Goal: Use online tool/utility: Use online tool/utility

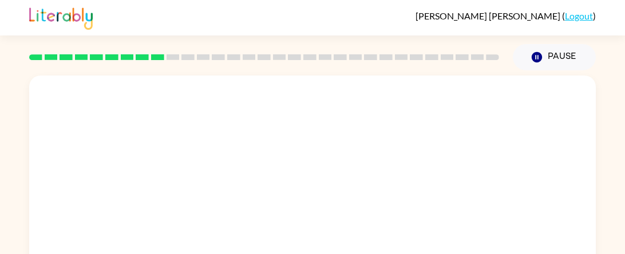
scroll to position [148, 0]
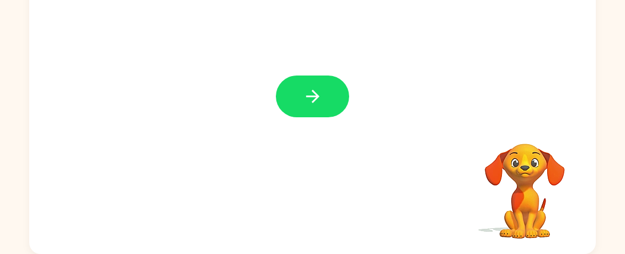
click at [321, 89] on icon "button" at bounding box center [313, 96] width 20 height 20
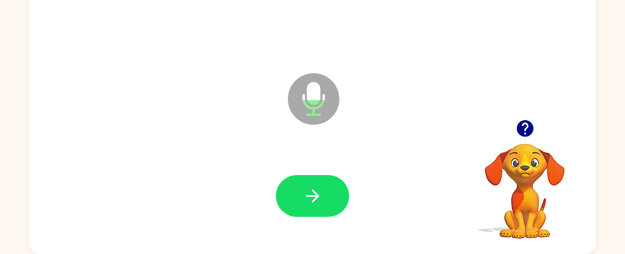
click at [305, 106] on icon at bounding box center [313, 98] width 51 height 51
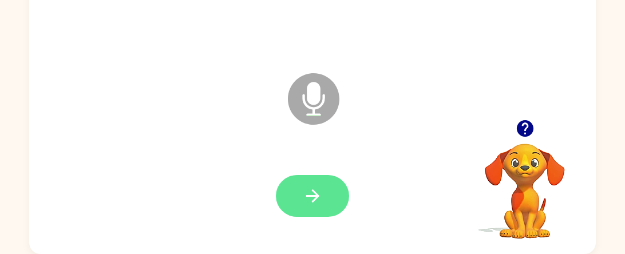
click at [300, 197] on button "button" at bounding box center [312, 196] width 73 height 42
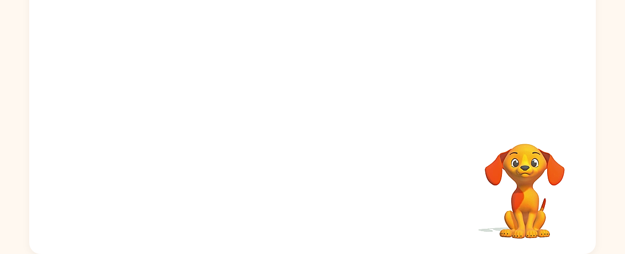
click at [300, 197] on div "Your browser must support playing .mp4 files to use Literably. Please try using…" at bounding box center [312, 90] width 566 height 327
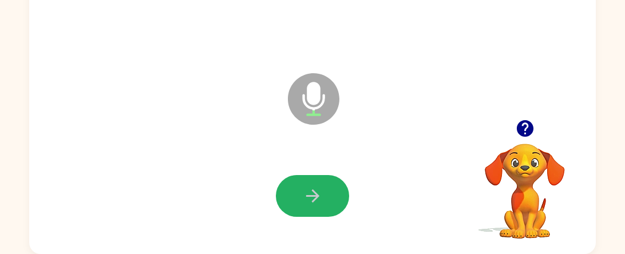
click at [300, 197] on button "button" at bounding box center [312, 196] width 73 height 42
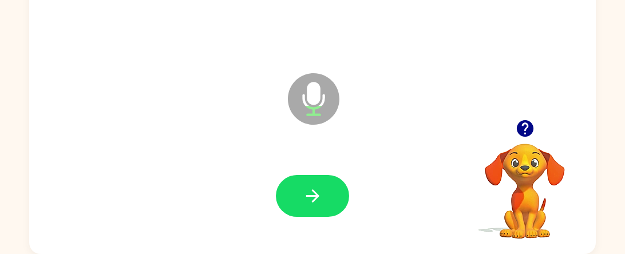
click at [325, 189] on button "button" at bounding box center [312, 196] width 73 height 42
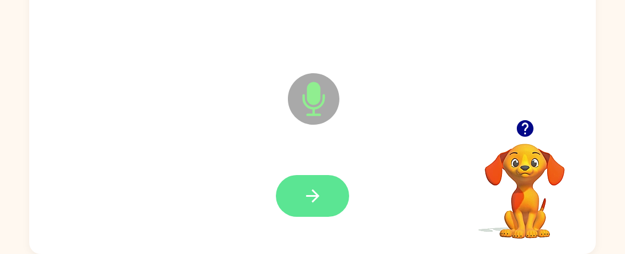
click at [324, 189] on button "button" at bounding box center [312, 196] width 73 height 42
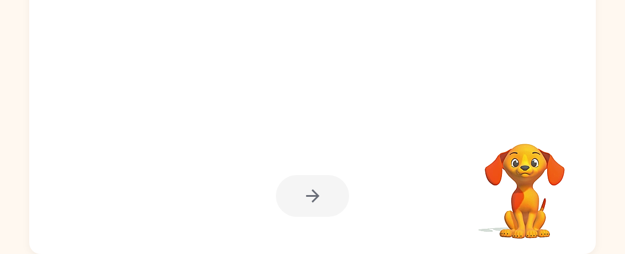
click at [324, 189] on div at bounding box center [312, 196] width 73 height 42
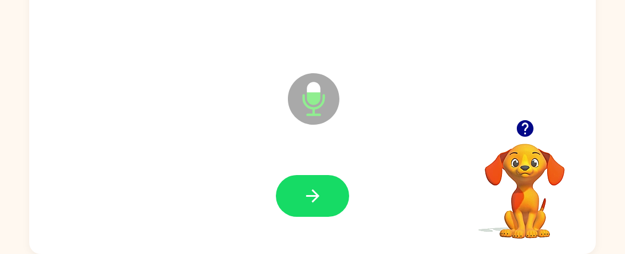
click at [312, 191] on icon "button" at bounding box center [311, 195] width 13 height 13
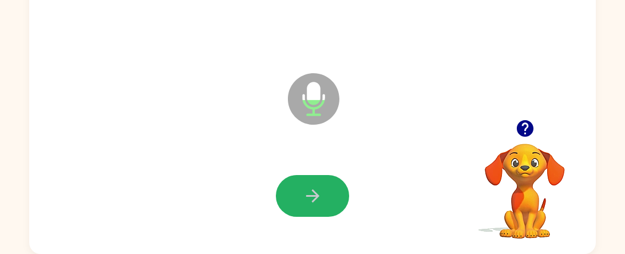
click at [312, 191] on icon "button" at bounding box center [311, 195] width 13 height 13
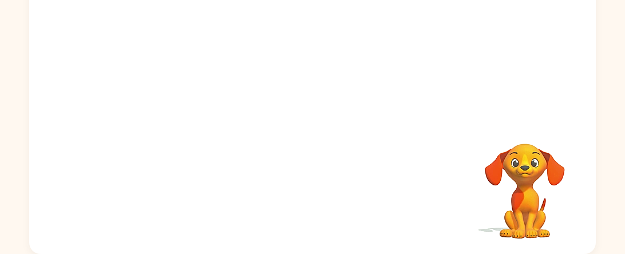
click at [312, 191] on div "Your browser must support playing .mp4 files to use Literably. Please try using…" at bounding box center [312, 90] width 566 height 327
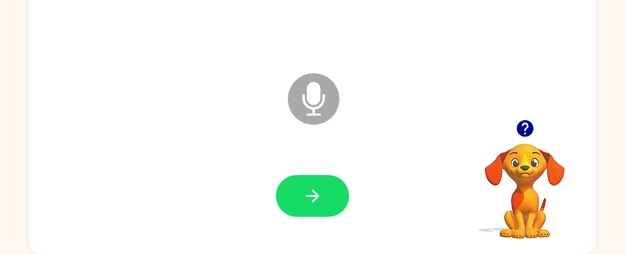
click at [312, 192] on icon "button" at bounding box center [313, 196] width 20 height 20
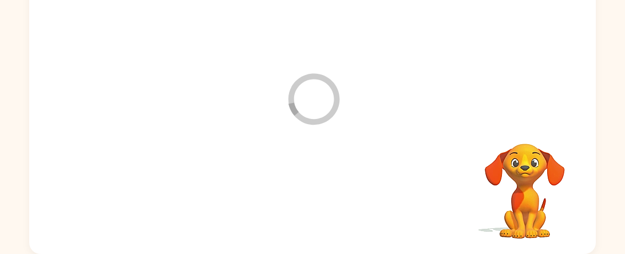
click at [312, 192] on div at bounding box center [312, 196] width 543 height 94
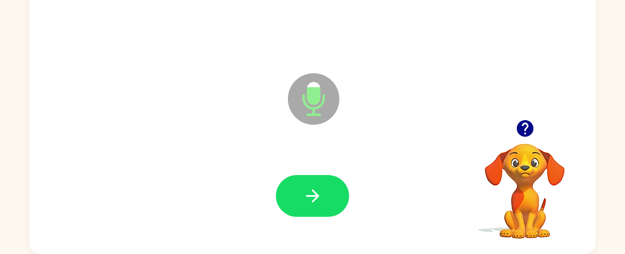
click at [315, 184] on button "button" at bounding box center [312, 196] width 73 height 42
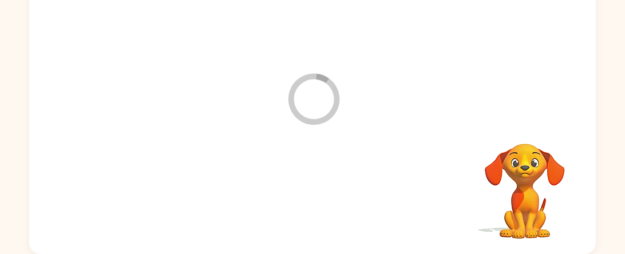
click at [315, 184] on div at bounding box center [312, 196] width 543 height 94
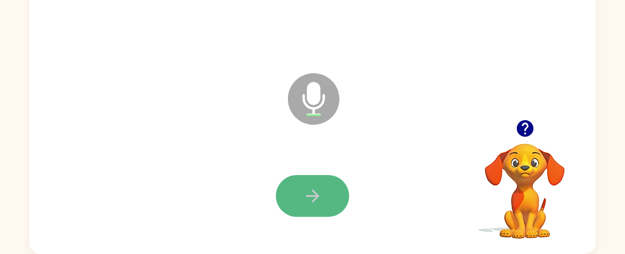
click at [315, 188] on icon "button" at bounding box center [313, 196] width 20 height 20
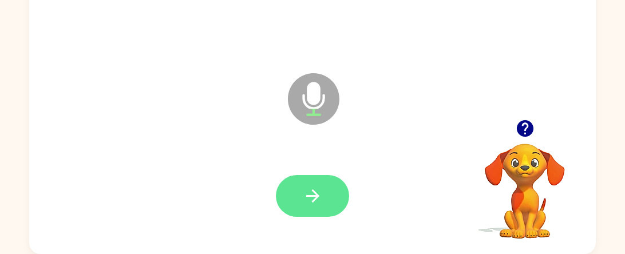
click at [321, 188] on icon "button" at bounding box center [313, 196] width 20 height 20
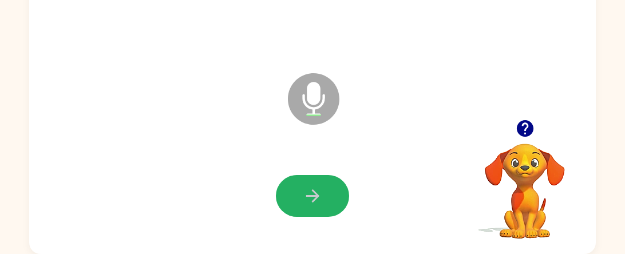
click at [321, 188] on icon "button" at bounding box center [313, 196] width 20 height 20
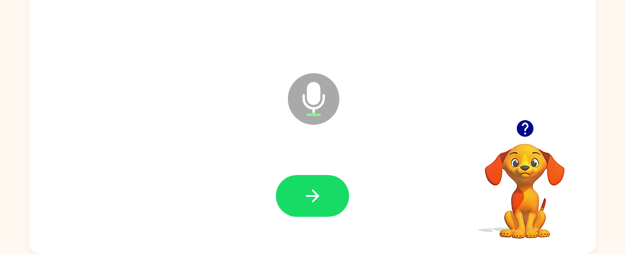
click at [321, 188] on icon "button" at bounding box center [313, 196] width 20 height 20
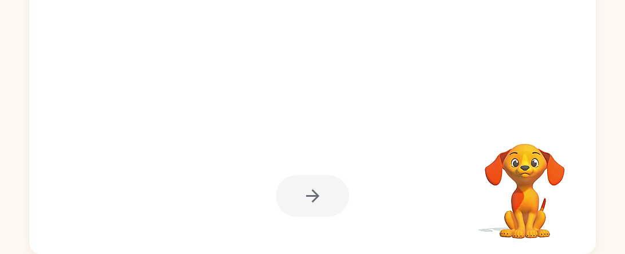
click at [321, 188] on div at bounding box center [312, 196] width 73 height 42
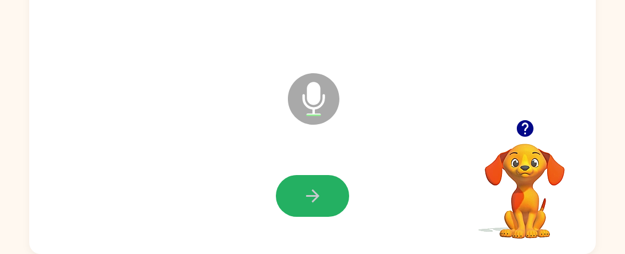
click at [321, 188] on icon "button" at bounding box center [313, 196] width 20 height 20
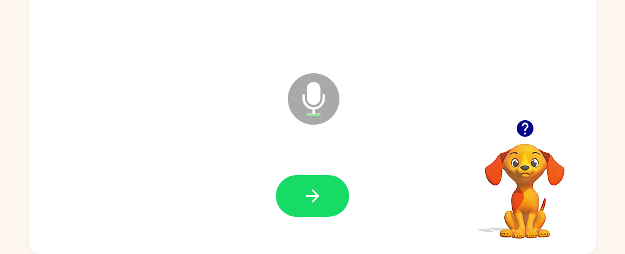
click at [321, 188] on icon "button" at bounding box center [313, 196] width 20 height 20
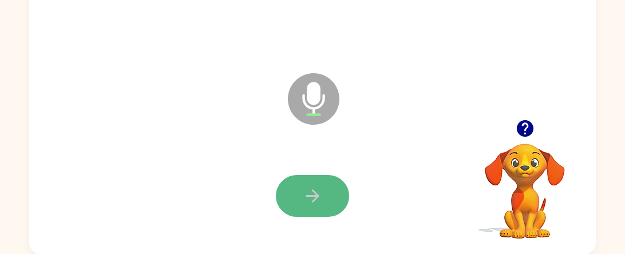
click at [321, 189] on icon "button" at bounding box center [313, 196] width 20 height 20
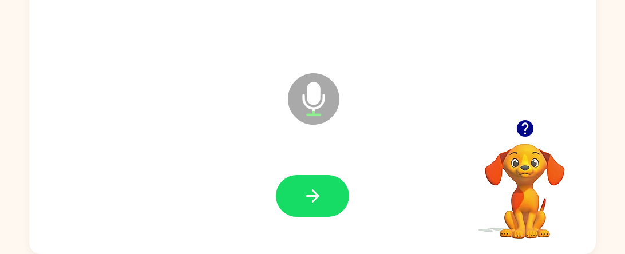
click at [316, 192] on icon "button" at bounding box center [313, 196] width 20 height 20
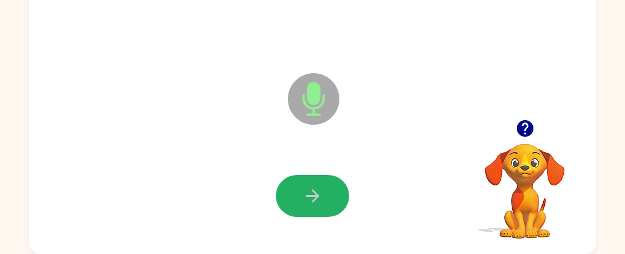
click at [316, 192] on icon "button" at bounding box center [313, 196] width 20 height 20
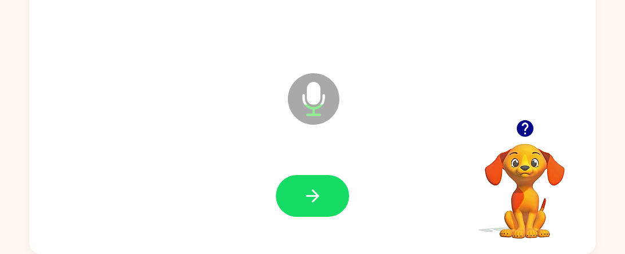
click at [316, 192] on icon "button" at bounding box center [313, 196] width 20 height 20
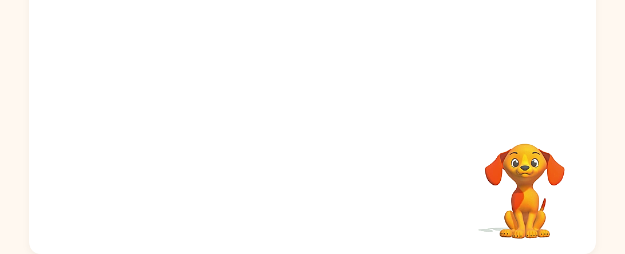
click at [316, 192] on div at bounding box center [312, 196] width 543 height 94
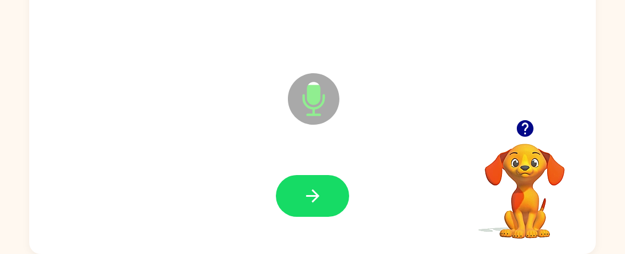
click at [316, 192] on icon "button" at bounding box center [313, 196] width 20 height 20
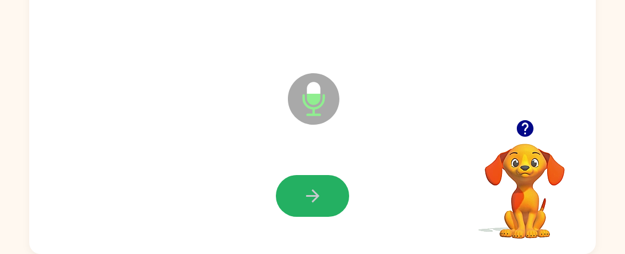
click at [316, 192] on icon "button" at bounding box center [313, 196] width 20 height 20
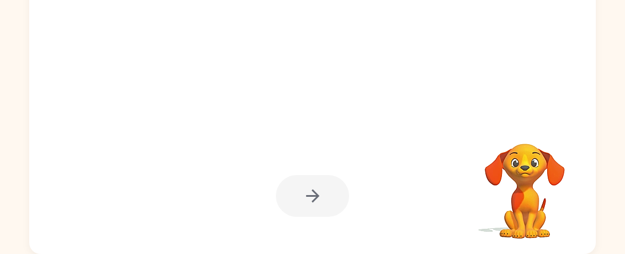
click at [316, 192] on div at bounding box center [312, 196] width 73 height 42
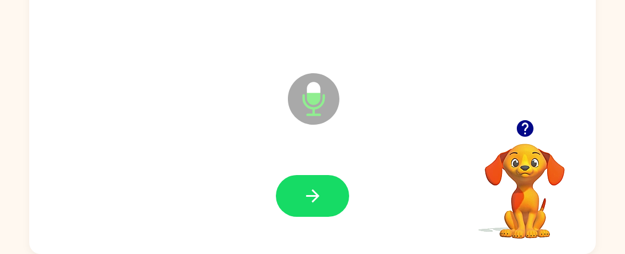
click at [316, 192] on icon "button" at bounding box center [313, 196] width 20 height 20
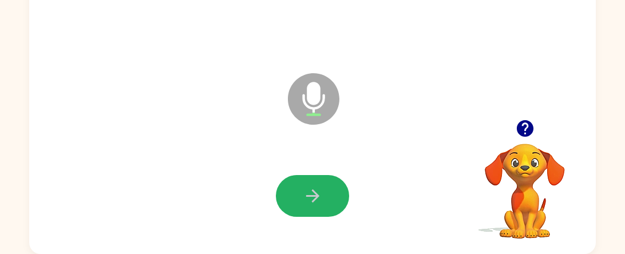
click at [316, 192] on icon "button" at bounding box center [313, 196] width 20 height 20
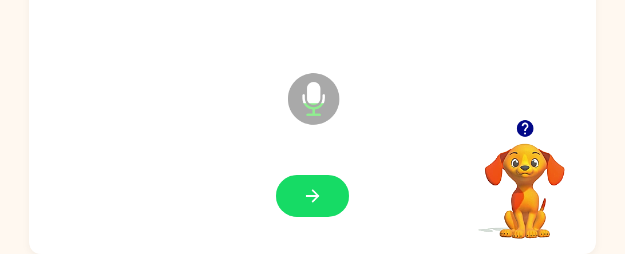
click at [316, 192] on icon "button" at bounding box center [313, 196] width 20 height 20
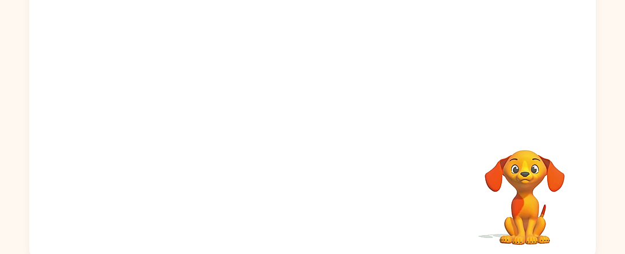
scroll to position [144, 0]
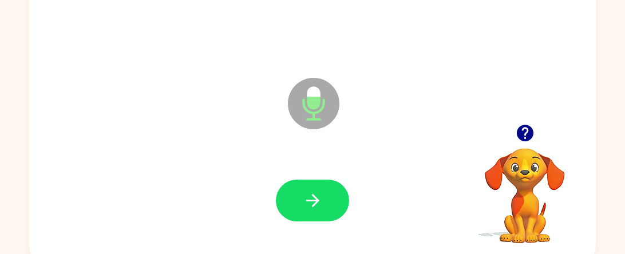
click at [316, 192] on icon "button" at bounding box center [313, 200] width 20 height 20
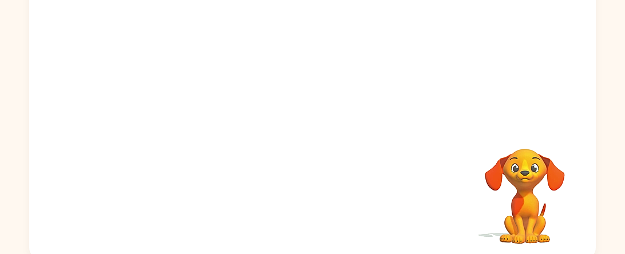
scroll to position [142, 0]
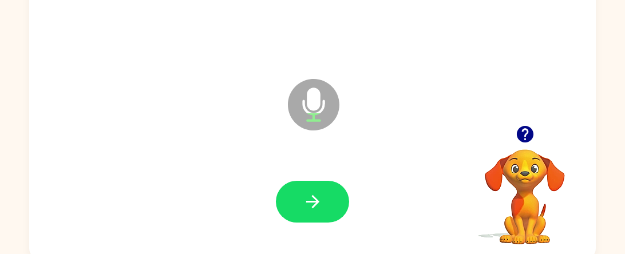
click at [316, 192] on icon "button" at bounding box center [313, 202] width 20 height 20
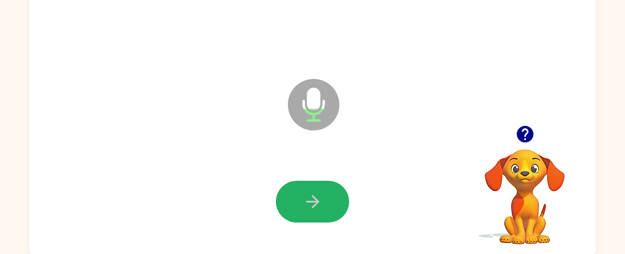
click at [316, 192] on icon "button" at bounding box center [313, 202] width 20 height 20
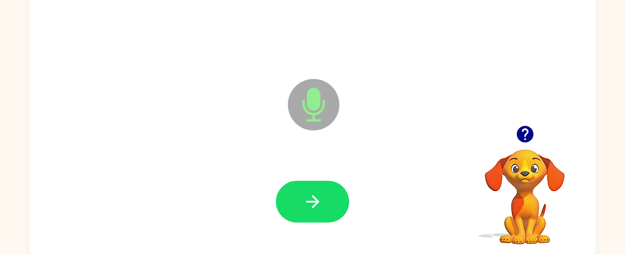
click at [316, 192] on icon "button" at bounding box center [313, 202] width 20 height 20
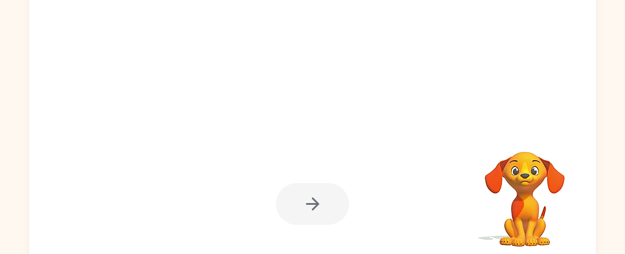
scroll to position [148, 0]
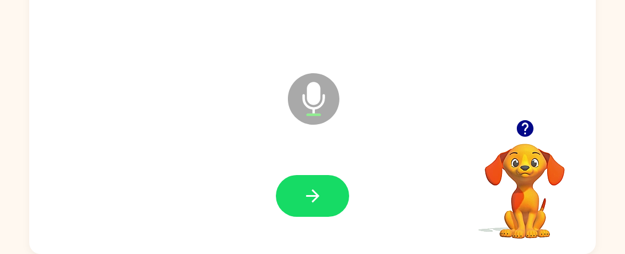
click at [316, 192] on icon "button" at bounding box center [313, 196] width 20 height 20
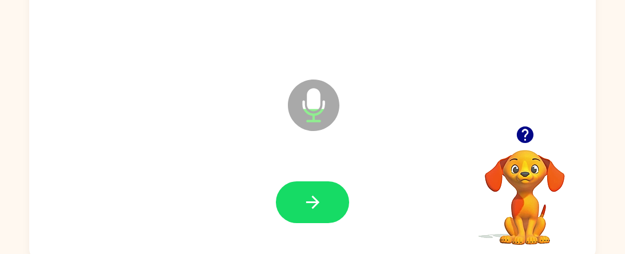
scroll to position [144, 0]
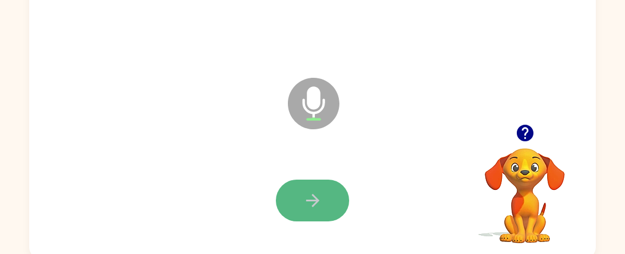
click at [313, 196] on icon "button" at bounding box center [311, 200] width 13 height 13
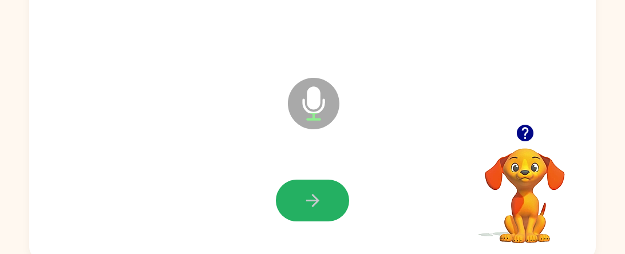
click at [338, 196] on button "button" at bounding box center [312, 201] width 73 height 42
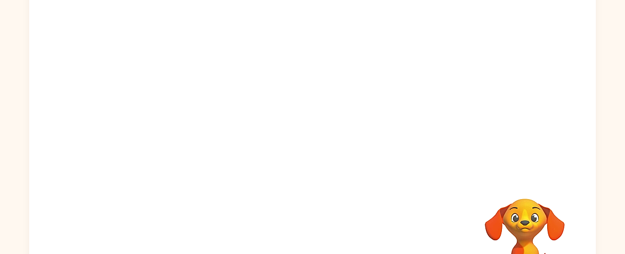
scroll to position [148, 0]
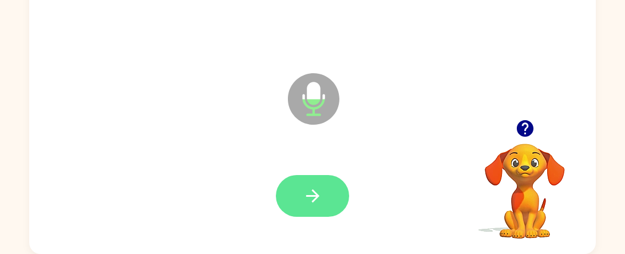
click at [297, 196] on button "button" at bounding box center [312, 196] width 73 height 42
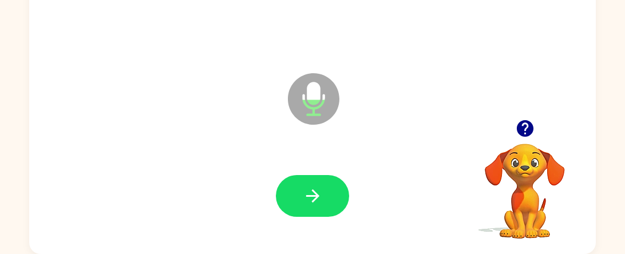
click at [297, 196] on button "button" at bounding box center [312, 196] width 73 height 42
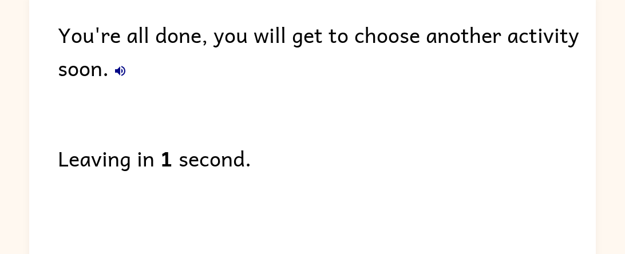
scroll to position [66, 0]
